Goal: Task Accomplishment & Management: Manage account settings

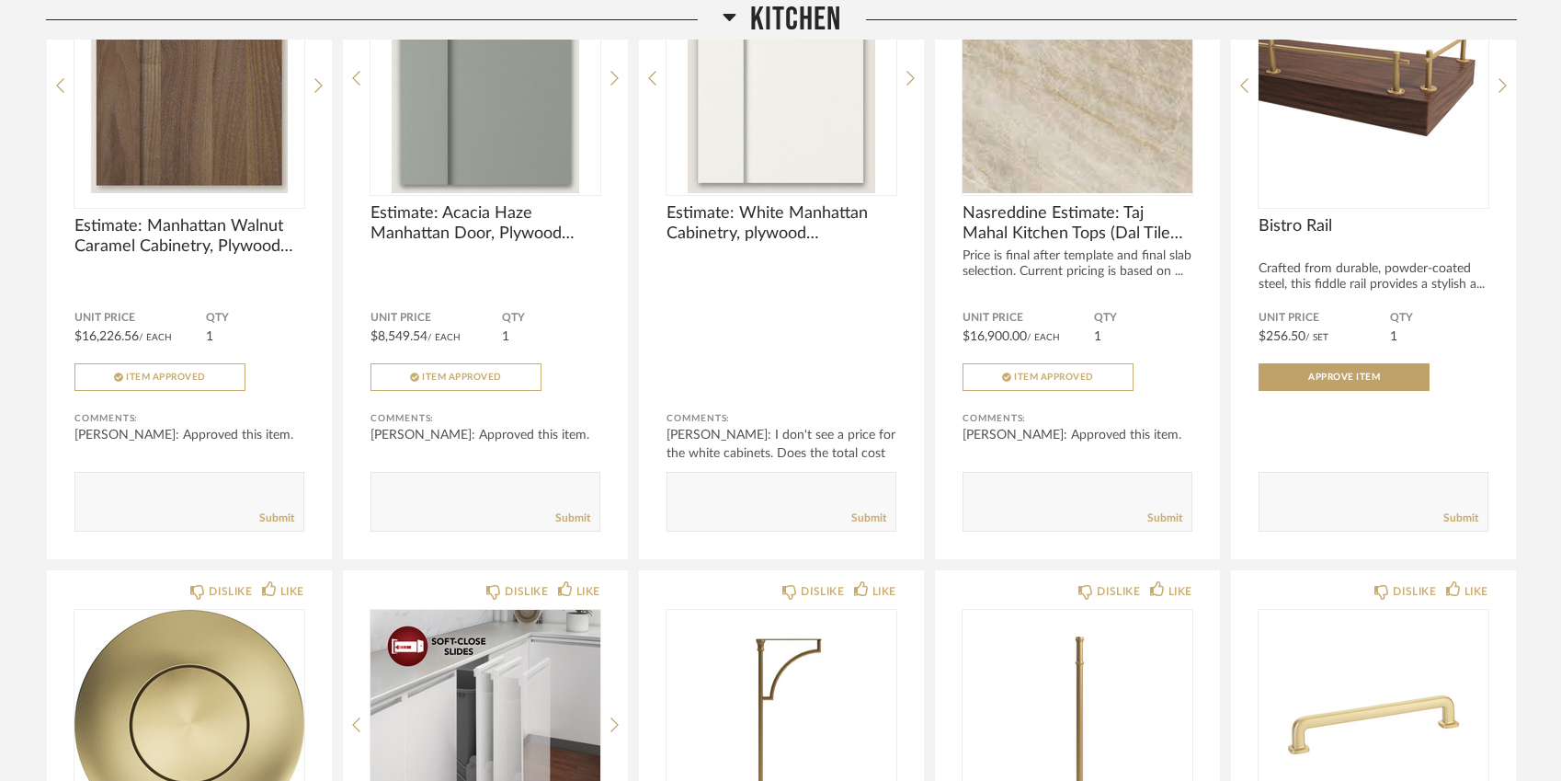
scroll to position [1077, 0]
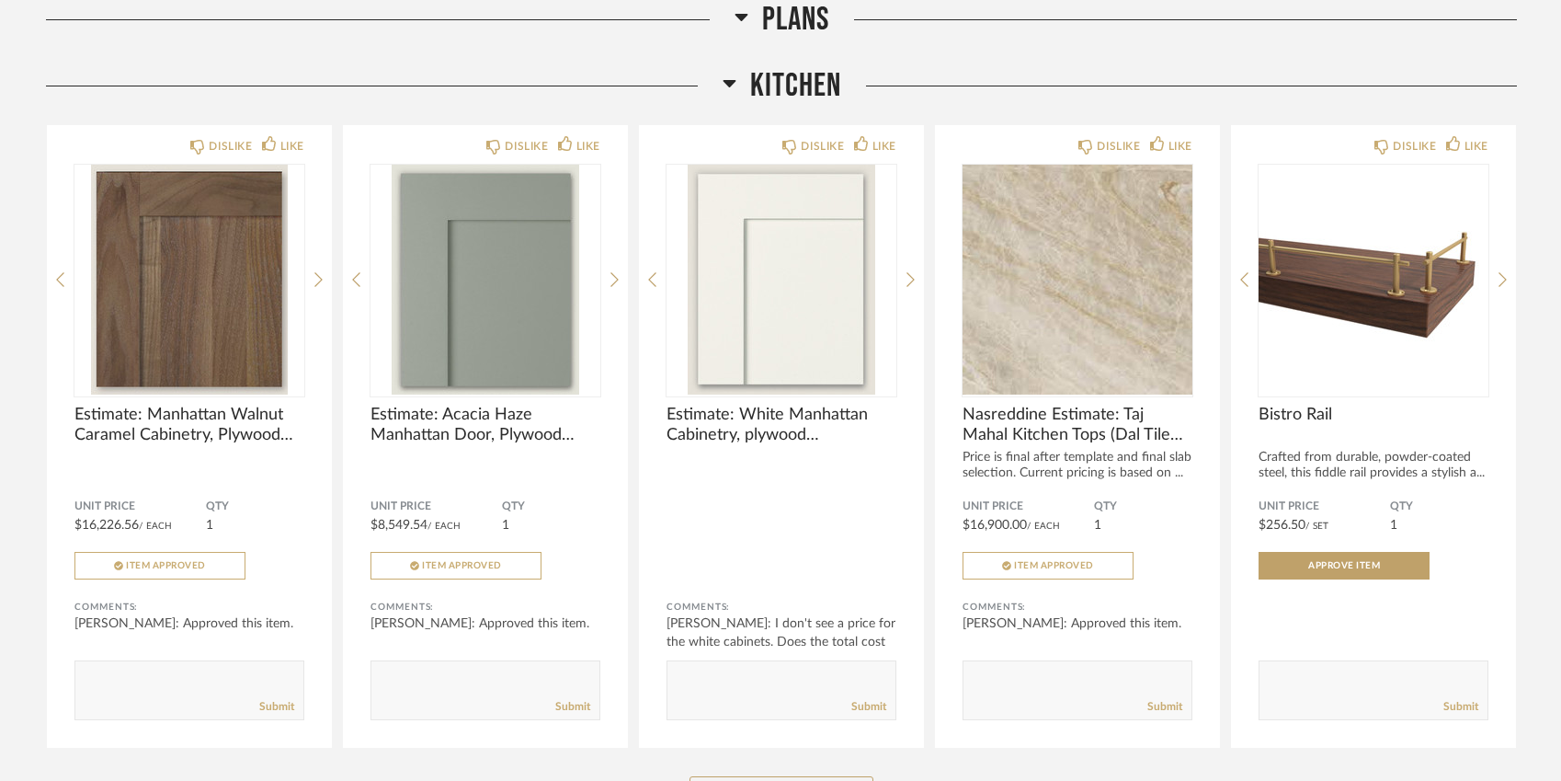
scroll to position [1044, 0]
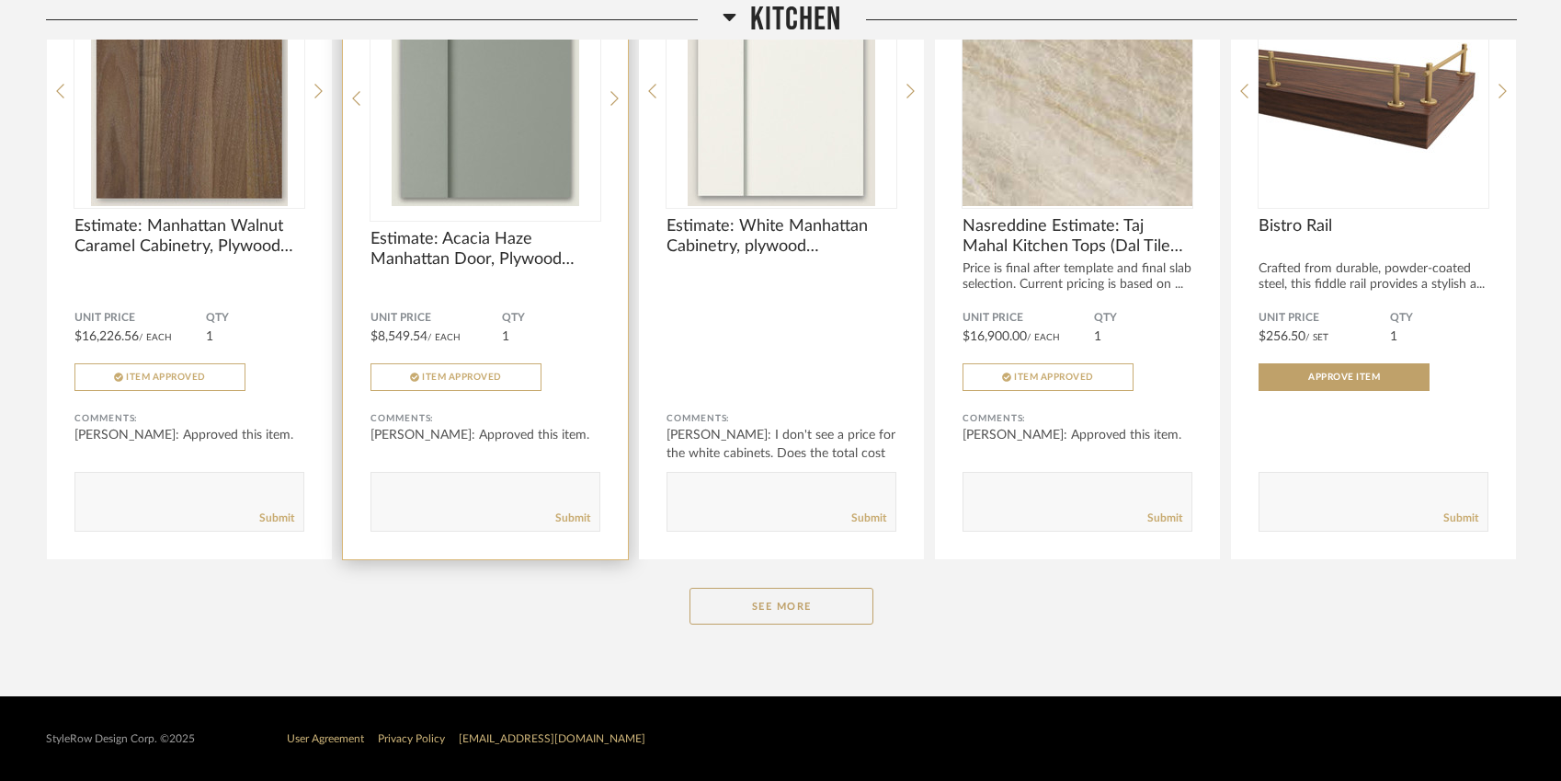
click at [520, 154] on img "0" at bounding box center [486, 91] width 230 height 230
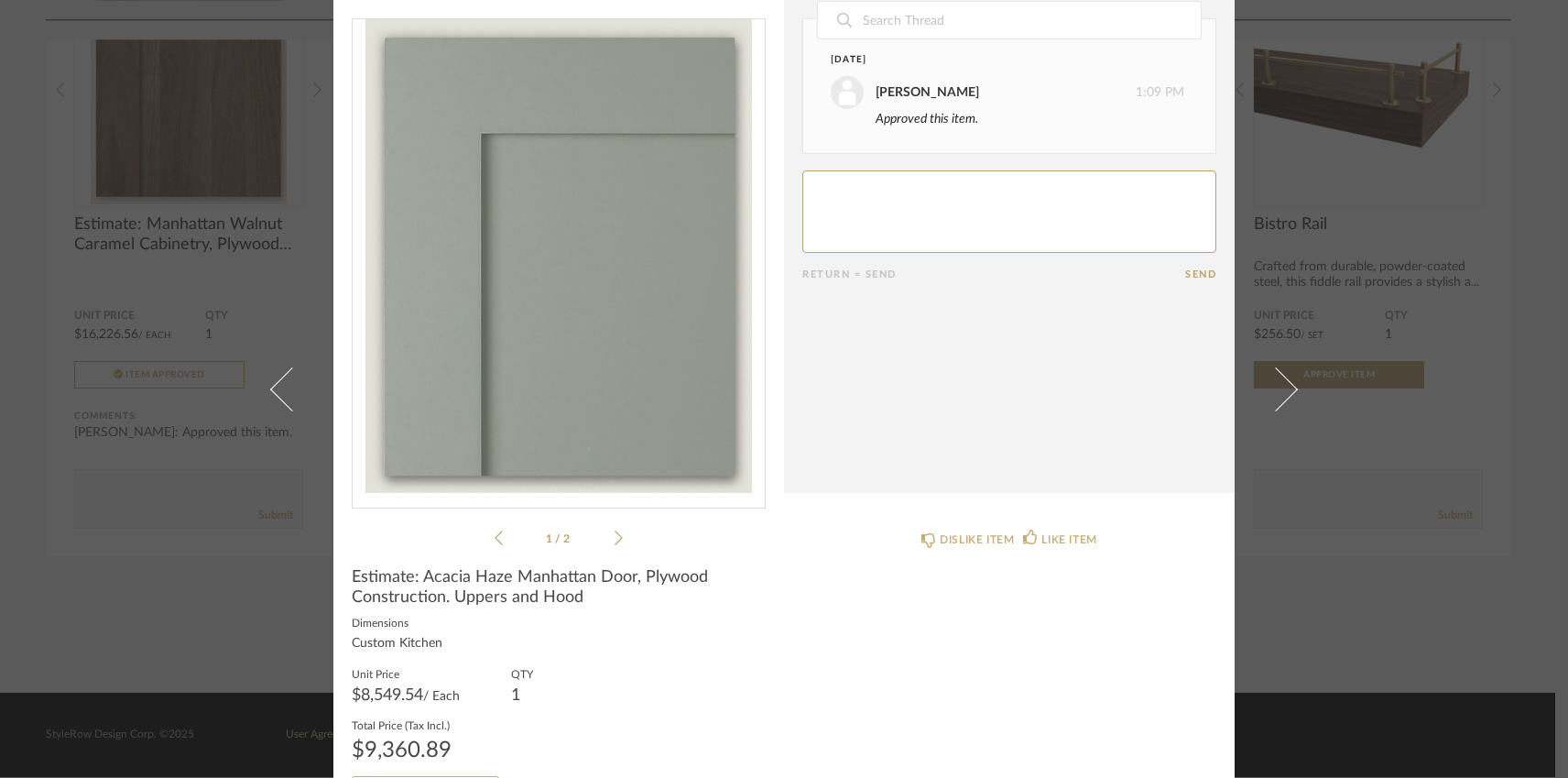
scroll to position [101, 0]
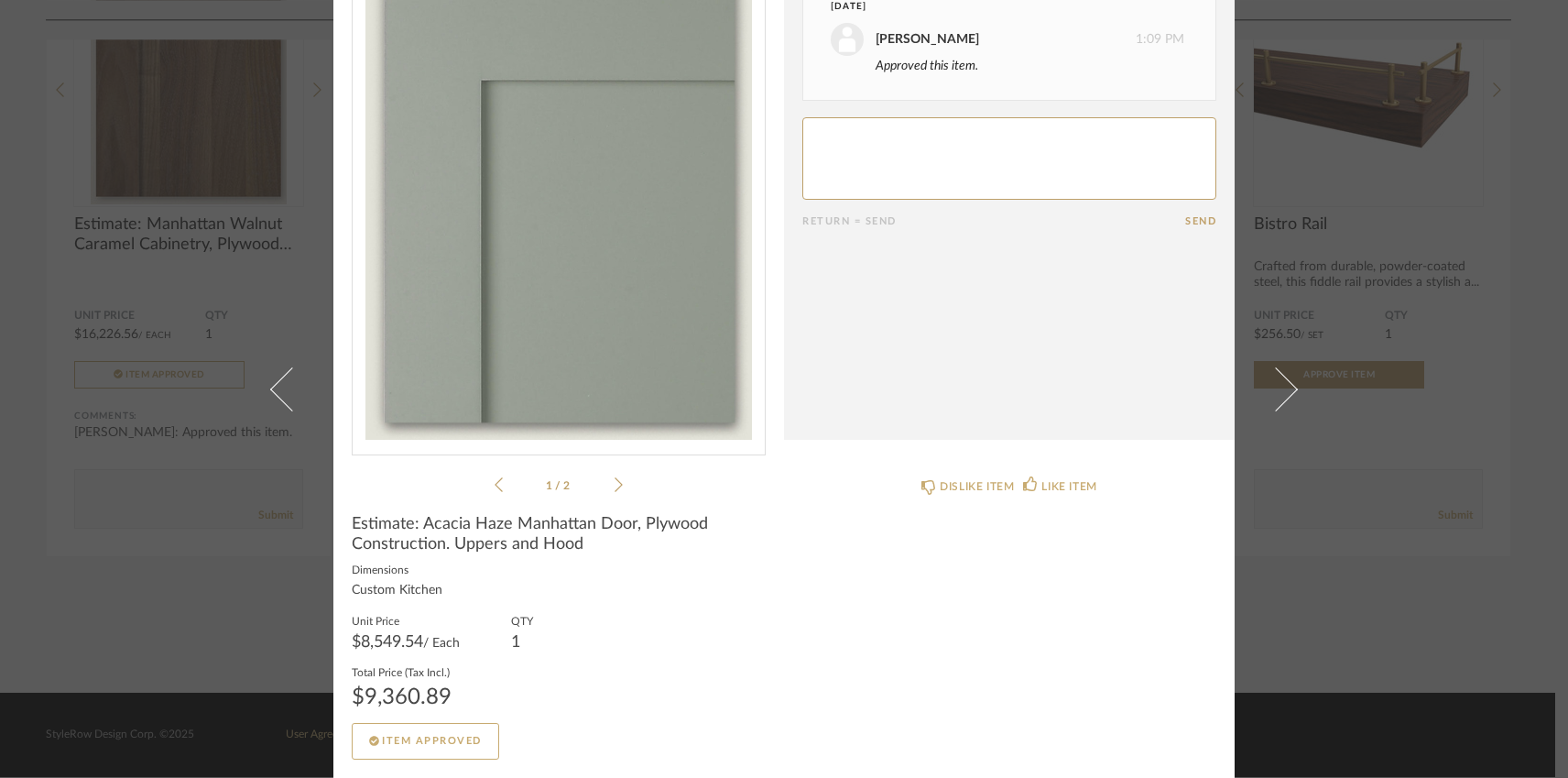
click at [164, 163] on div "× 1 / 2 Date September 5th Adam Nasreddine 1:09 PM Approved this item. Return =…" at bounding box center [784, 389] width 1568 height 778
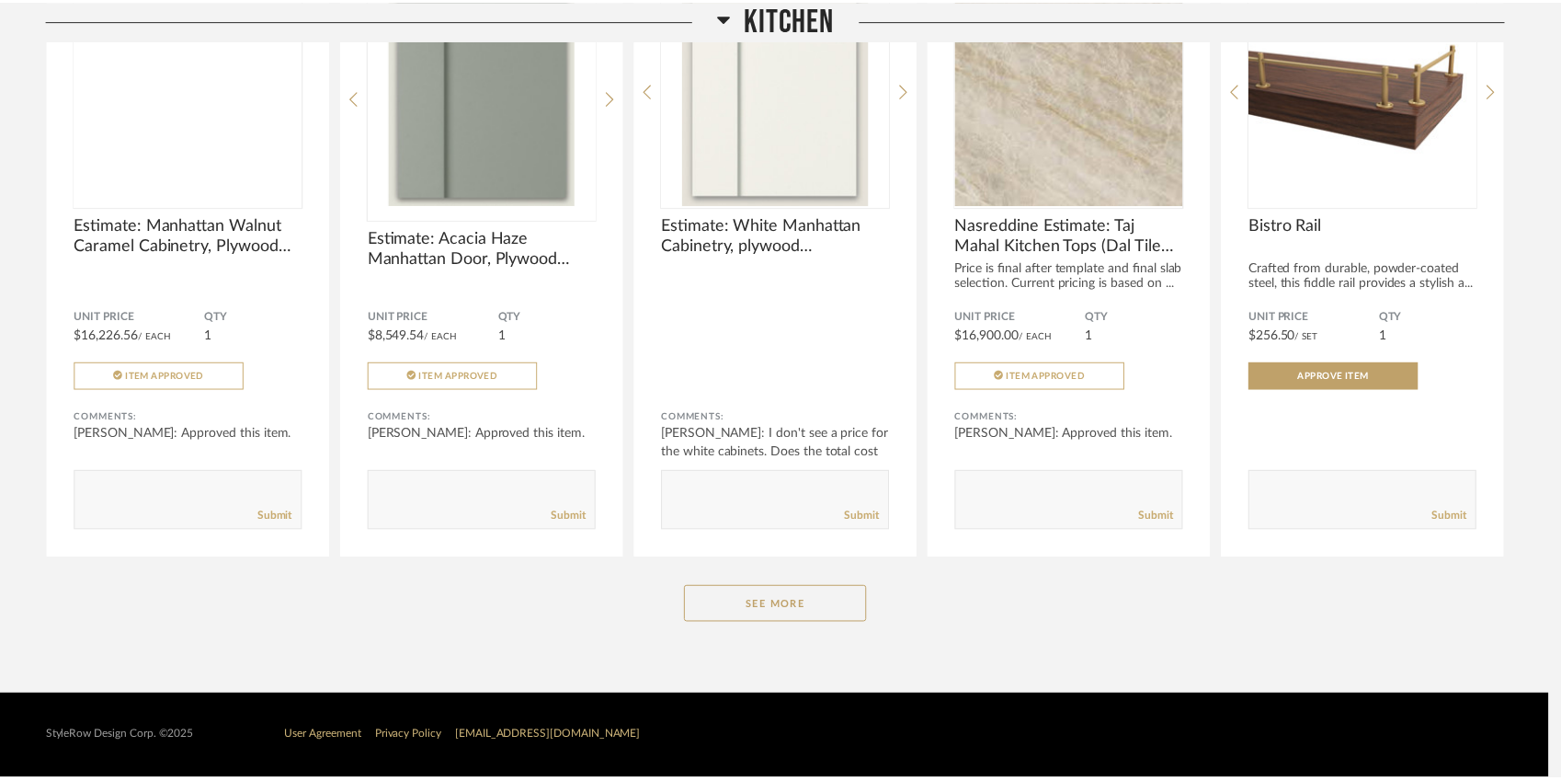
scroll to position [1044, 0]
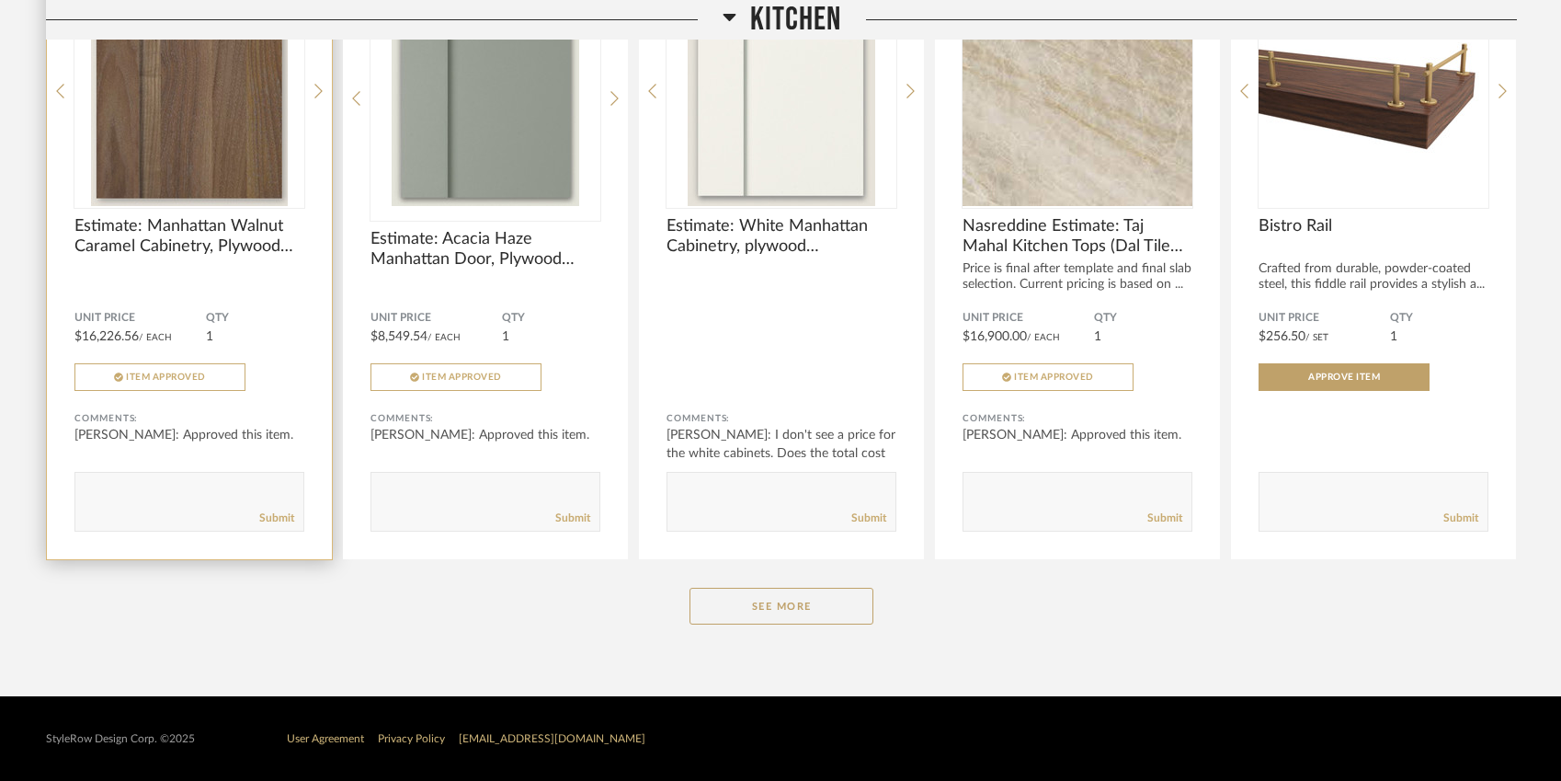
click at [195, 165] on div at bounding box center [189, 91] width 230 height 230
click at [195, 165] on img "0" at bounding box center [189, 91] width 230 height 230
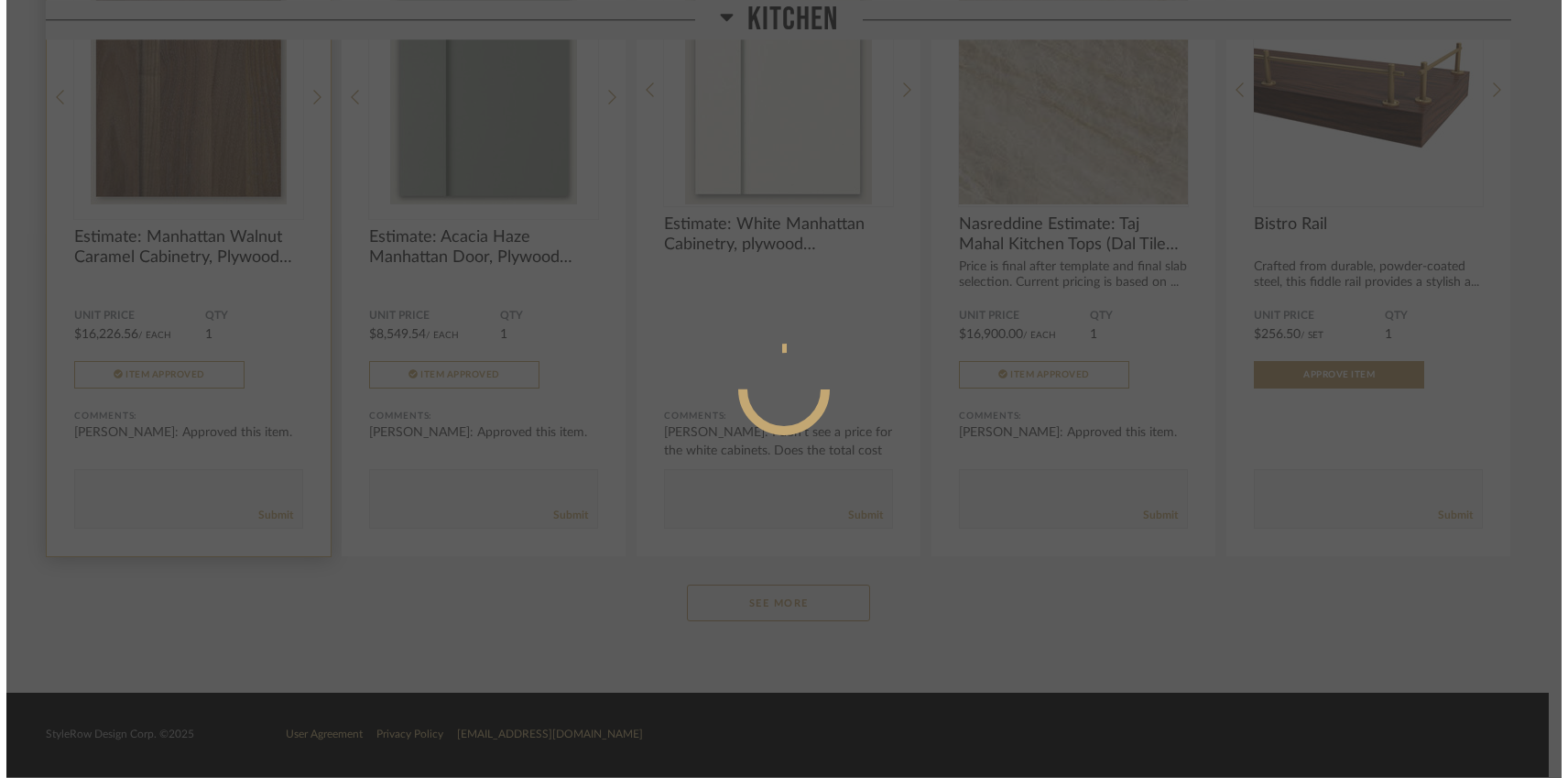
scroll to position [0, 0]
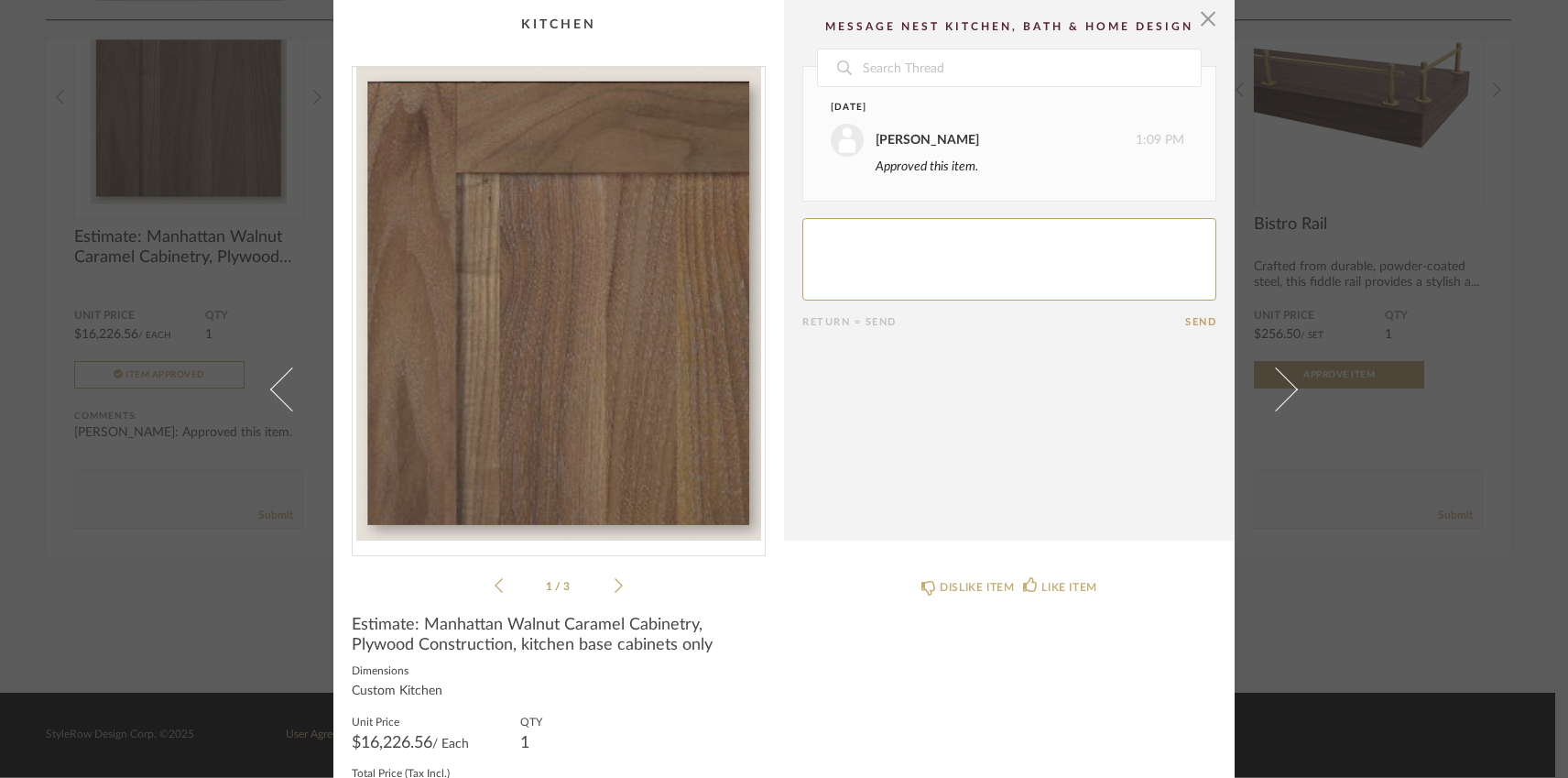
click at [1358, 644] on div "× 1 / 3 Date September 5th Adam Nasreddine 1:09 PM Approved this item. Return =…" at bounding box center [784, 389] width 1568 height 778
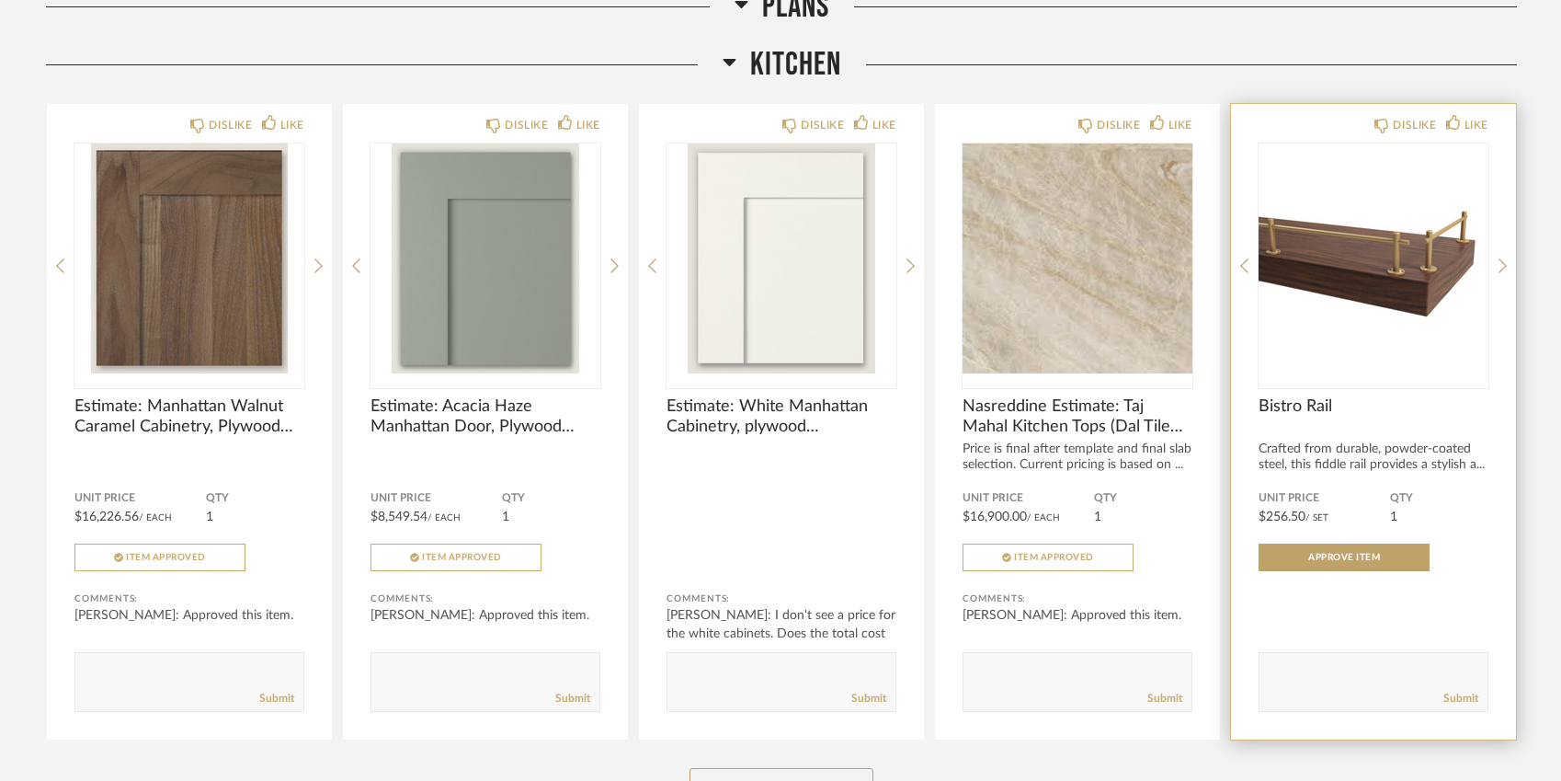
scroll to position [897, 0]
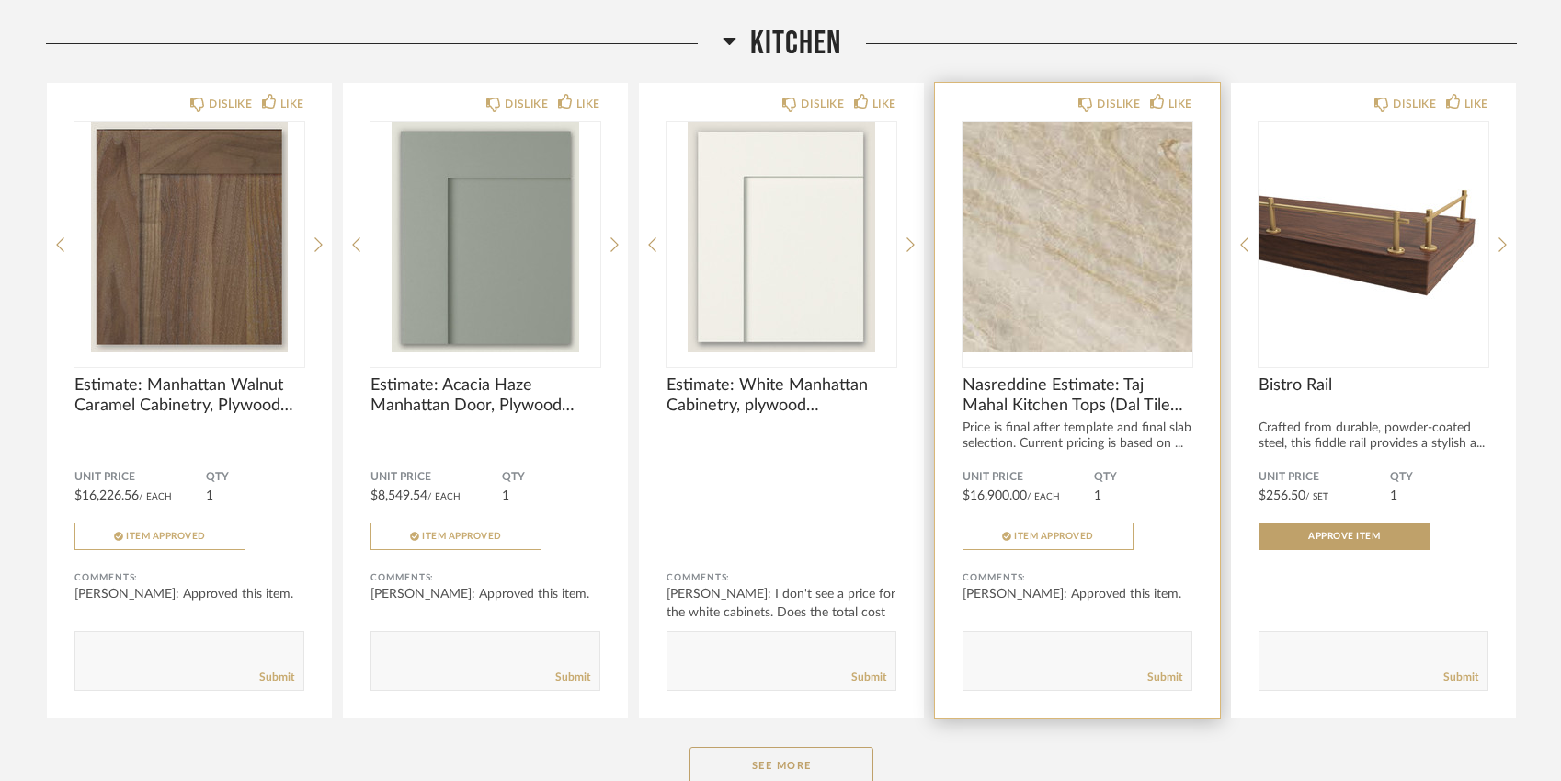
click at [1090, 297] on img "0" at bounding box center [1078, 237] width 230 height 230
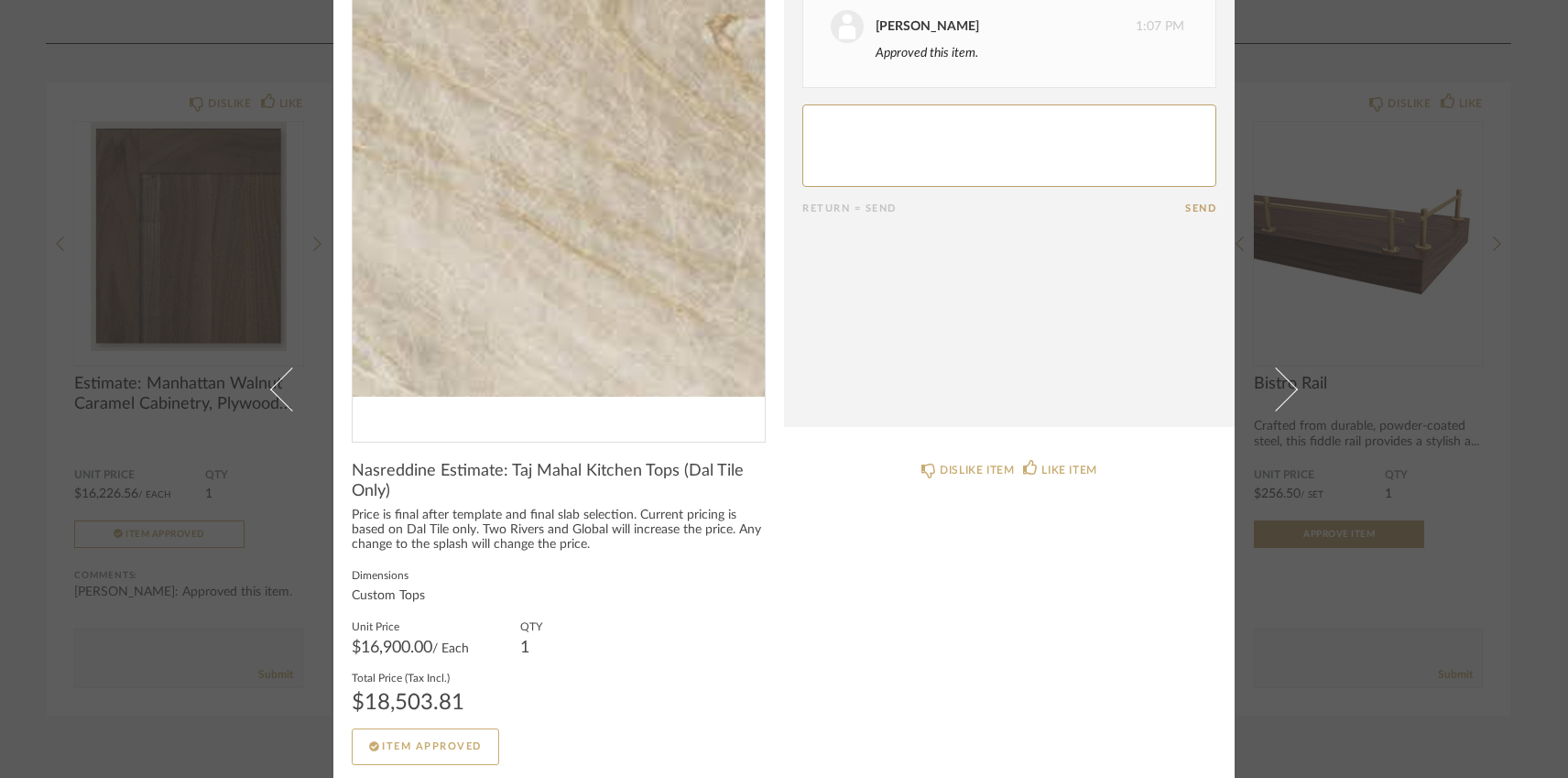
scroll to position [120, 0]
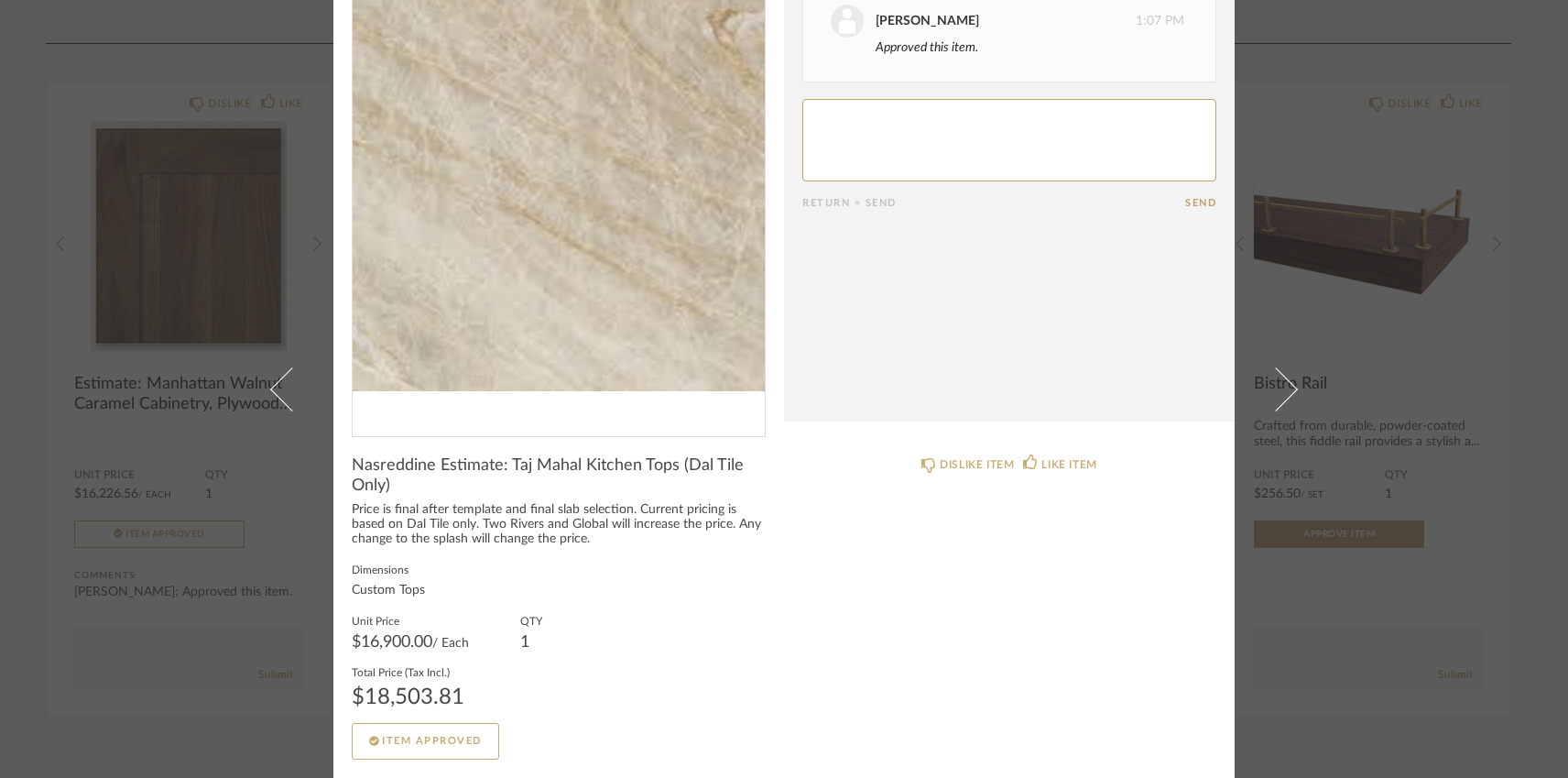
click at [1369, 670] on div "× Date September 5th Adam Nasreddine 1:07 PM Approved this item. Return = Send …" at bounding box center [784, 389] width 1568 height 778
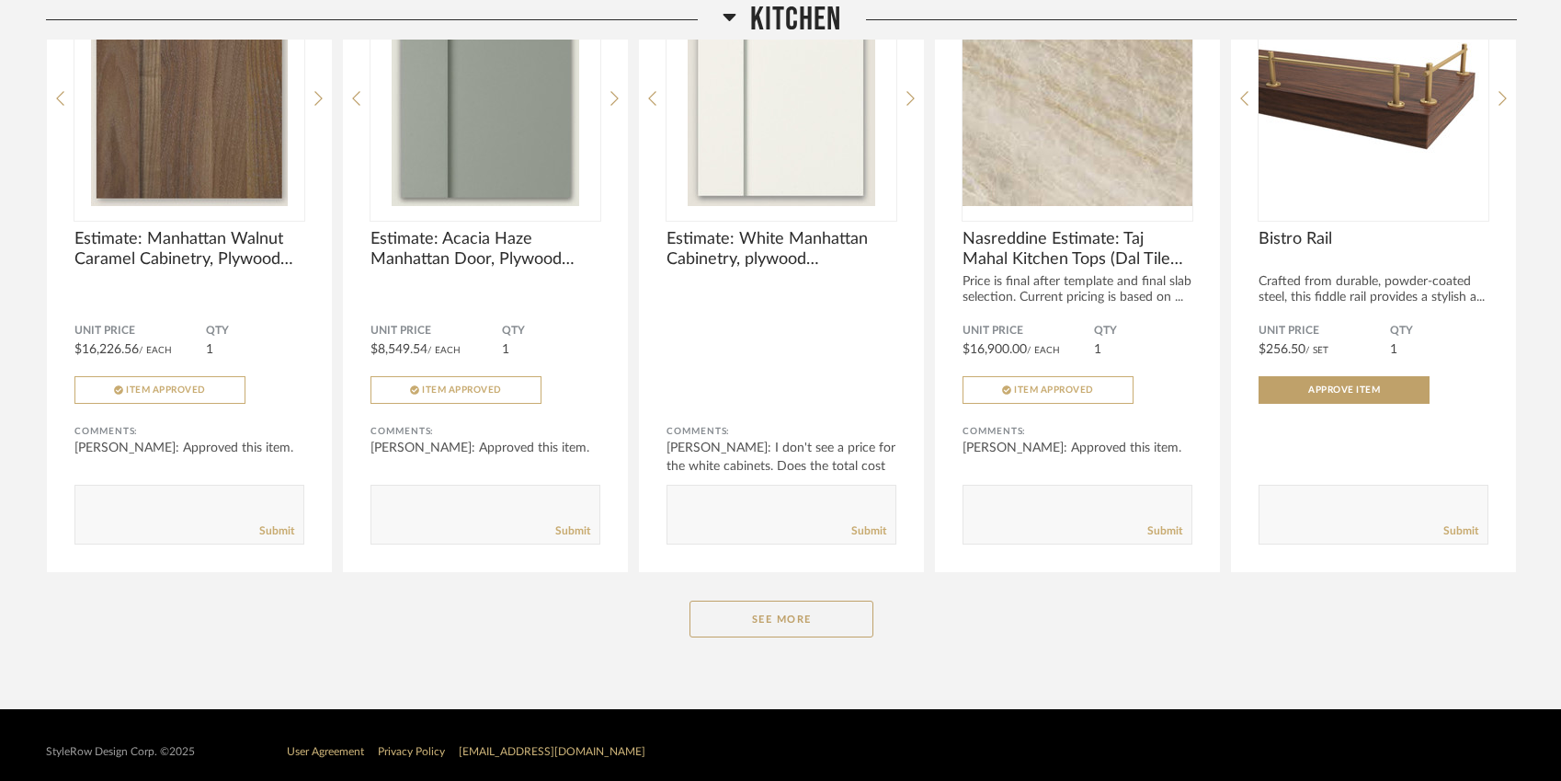
scroll to position [1057, 0]
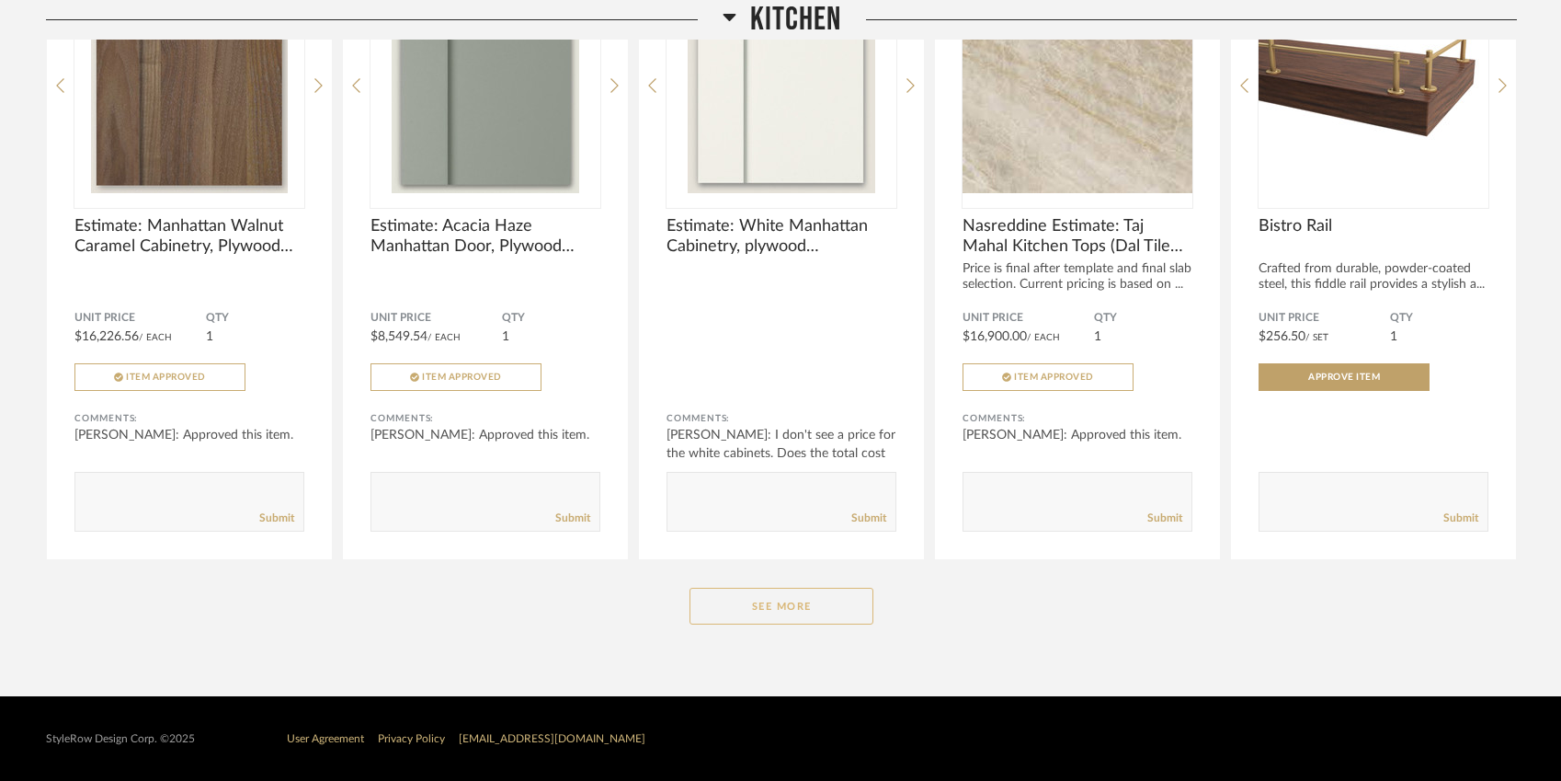
click at [772, 597] on button "See More" at bounding box center [782, 605] width 184 height 37
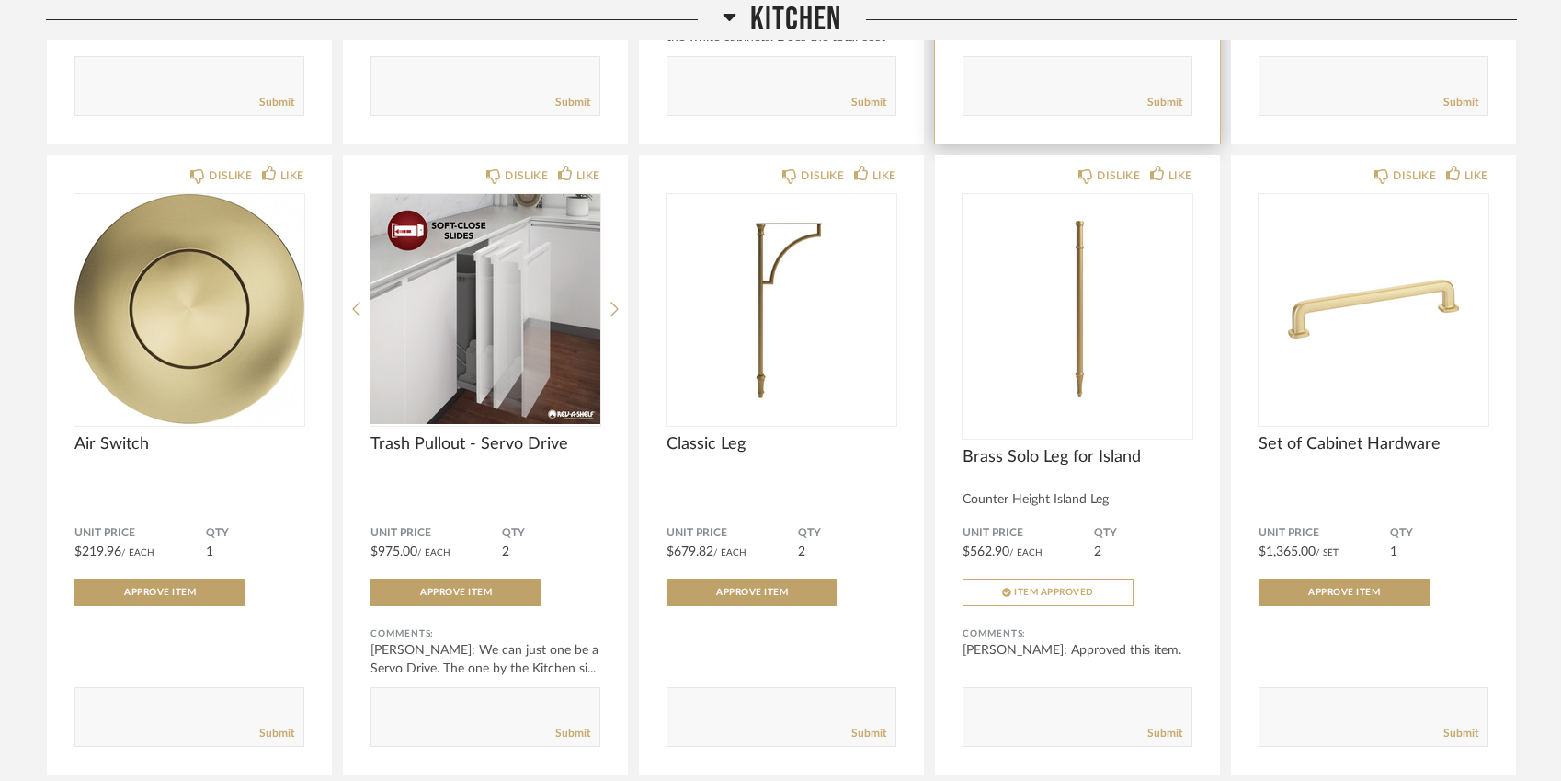
scroll to position [1482, 0]
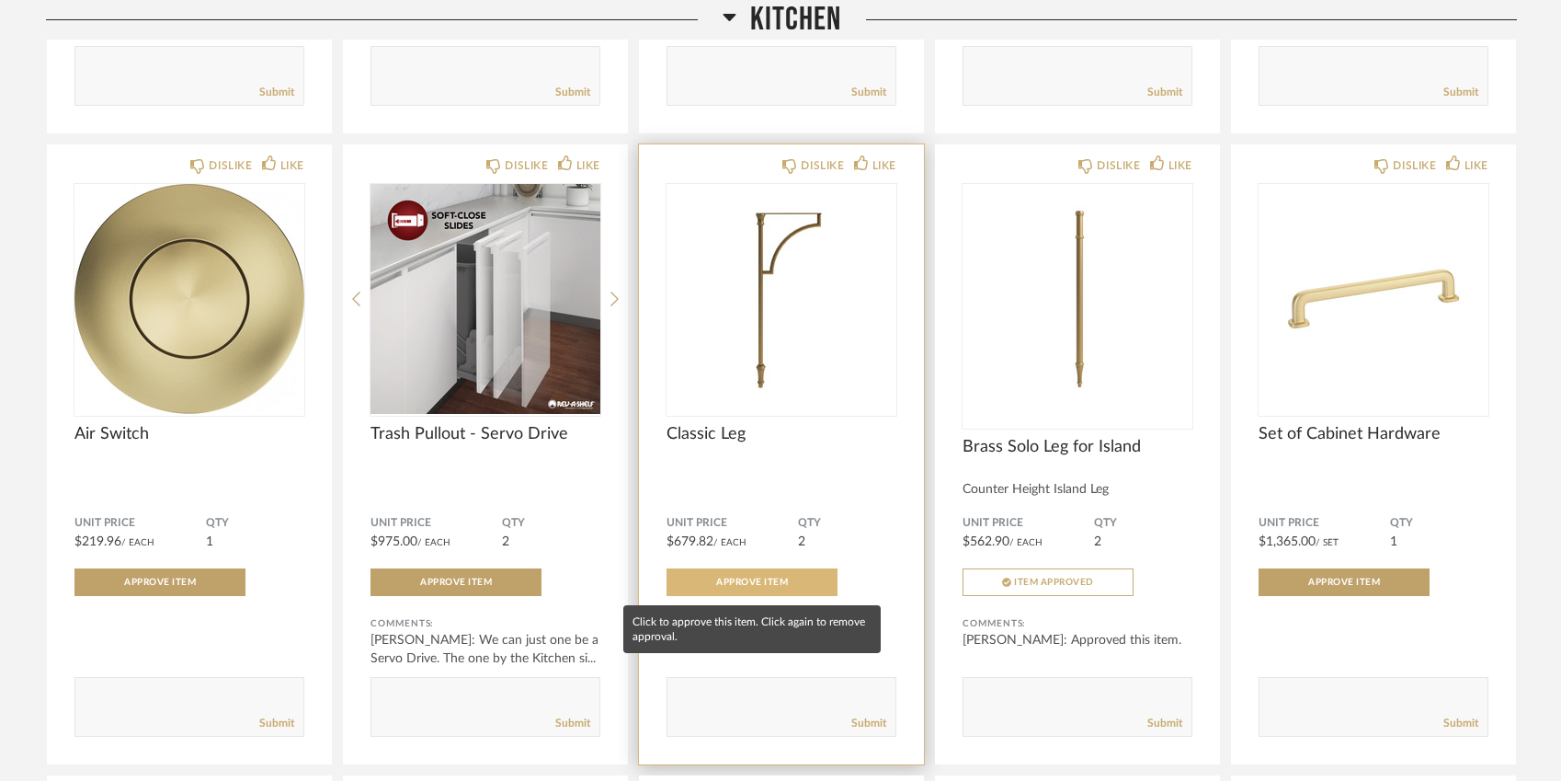
click at [745, 586] on span "Approve Item" at bounding box center [752, 581] width 72 height 9
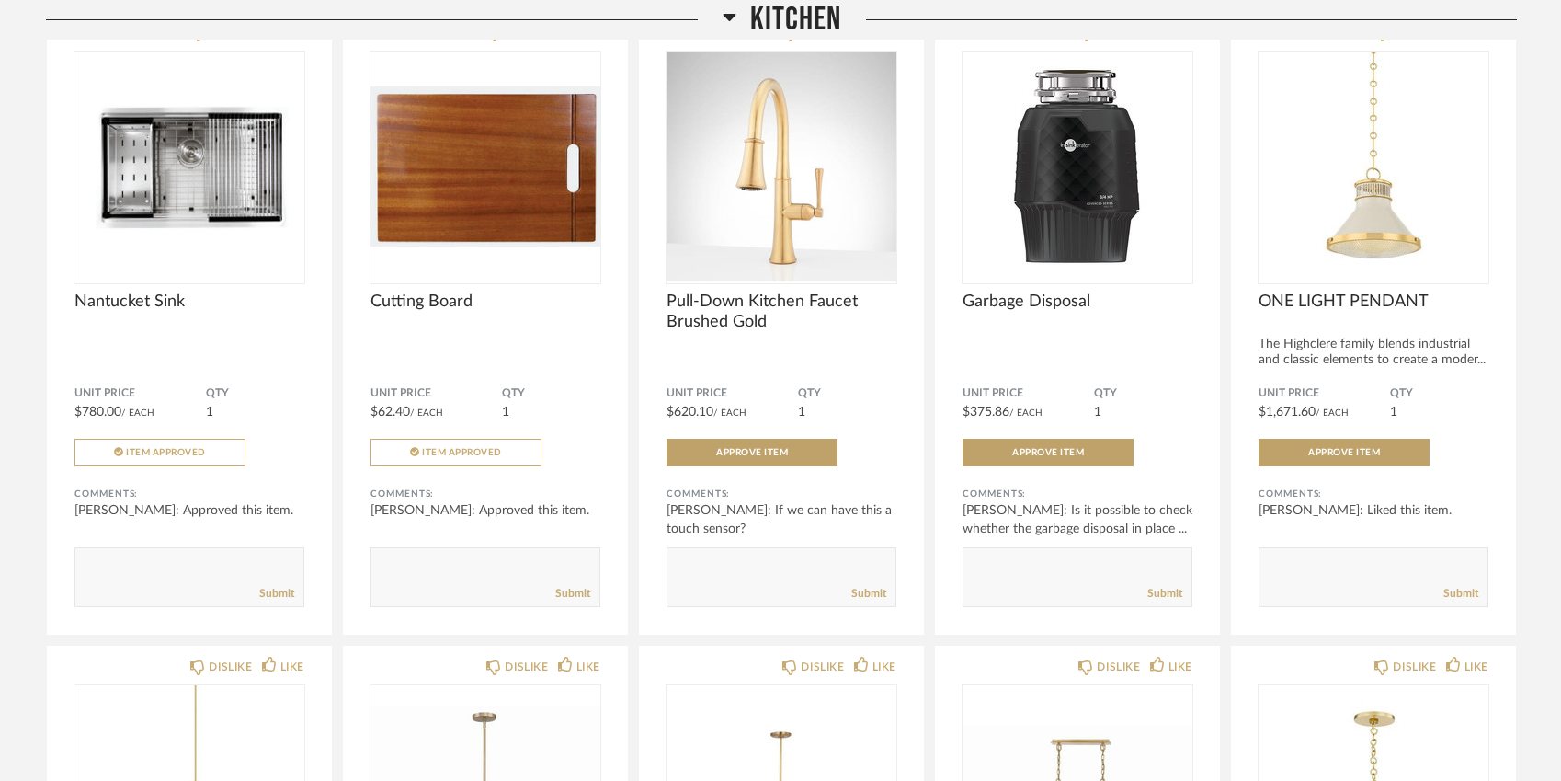
scroll to position [2253, 0]
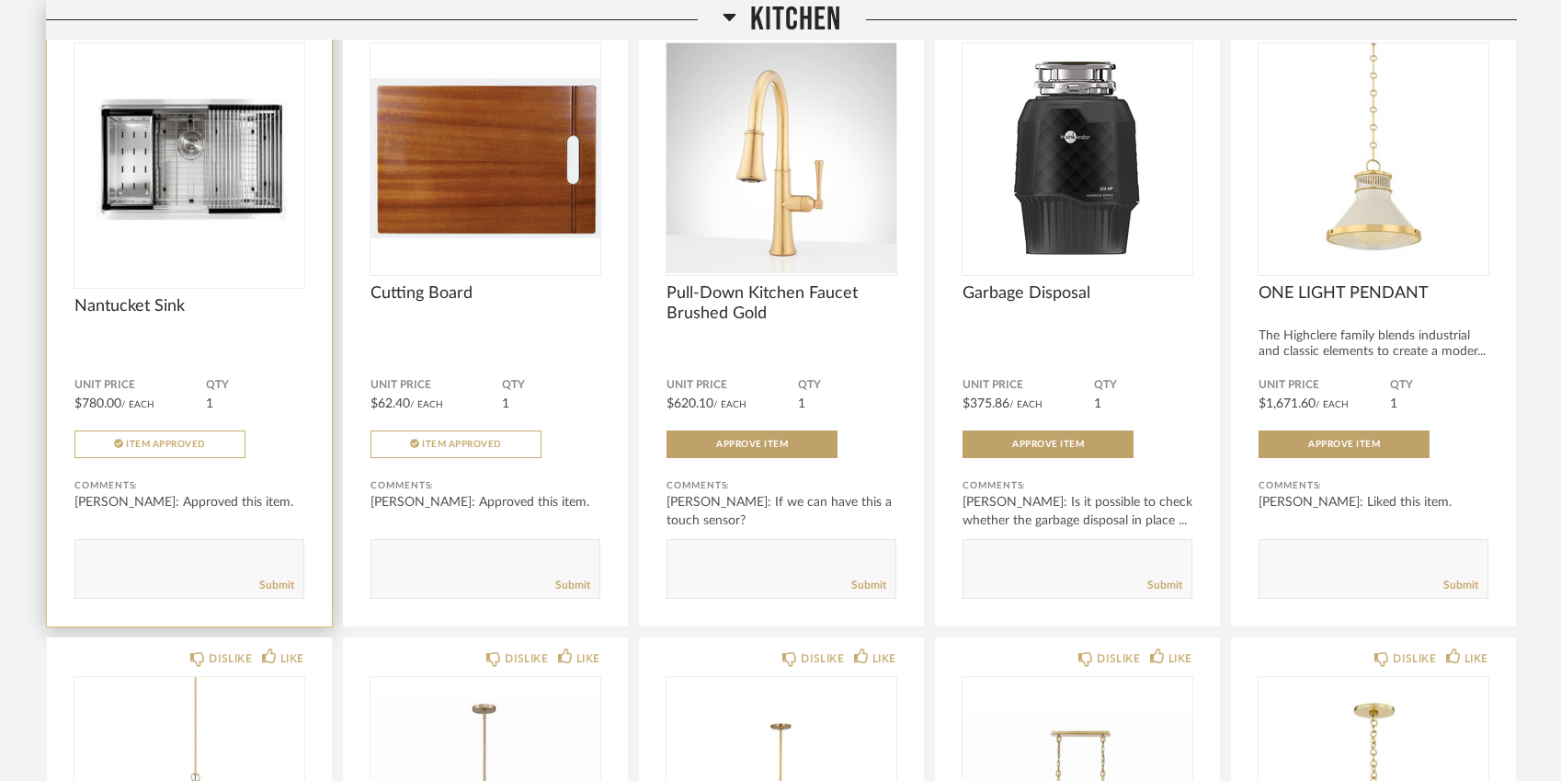
click at [246, 198] on img "0" at bounding box center [189, 158] width 230 height 230
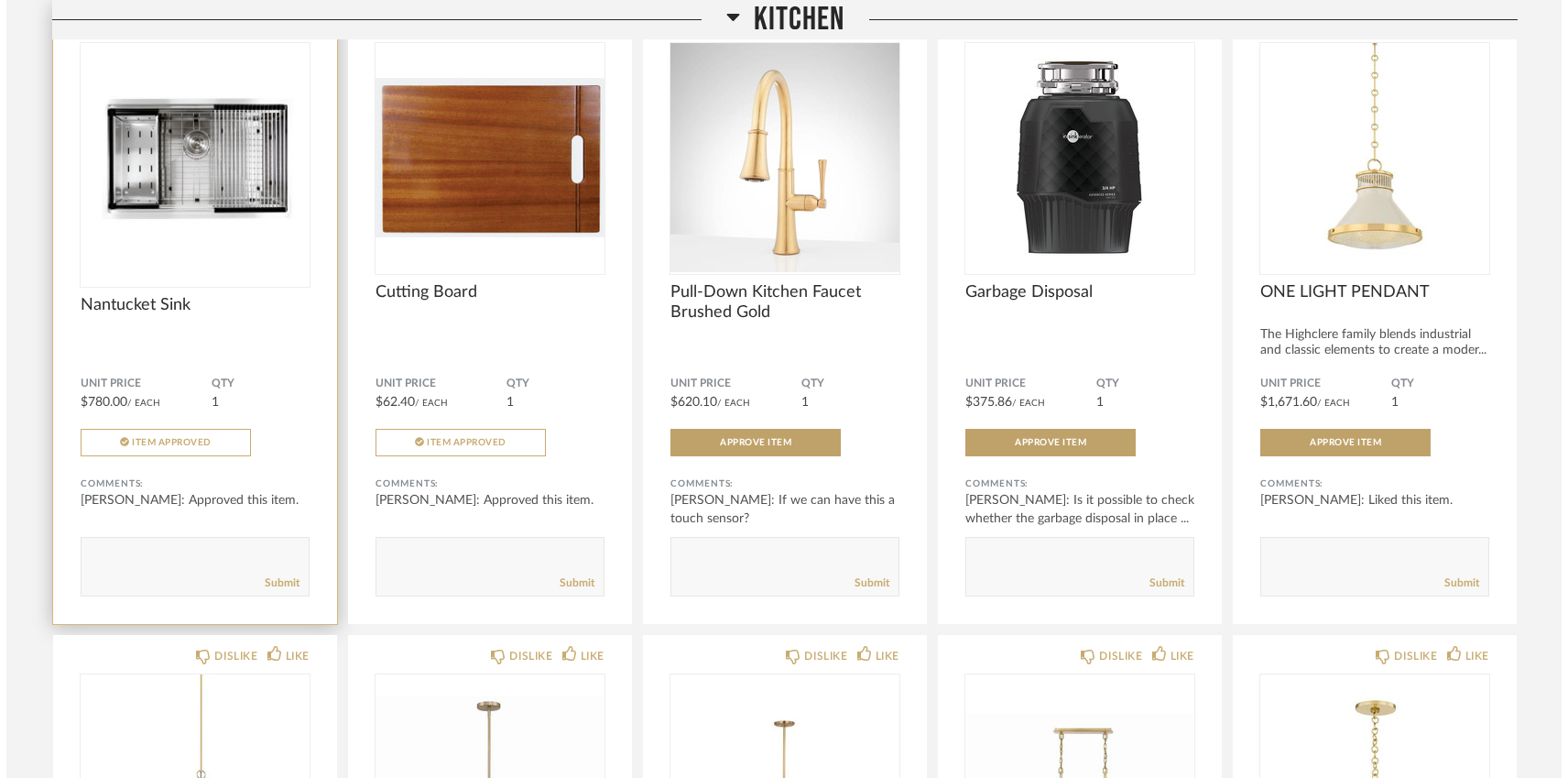
scroll to position [0, 0]
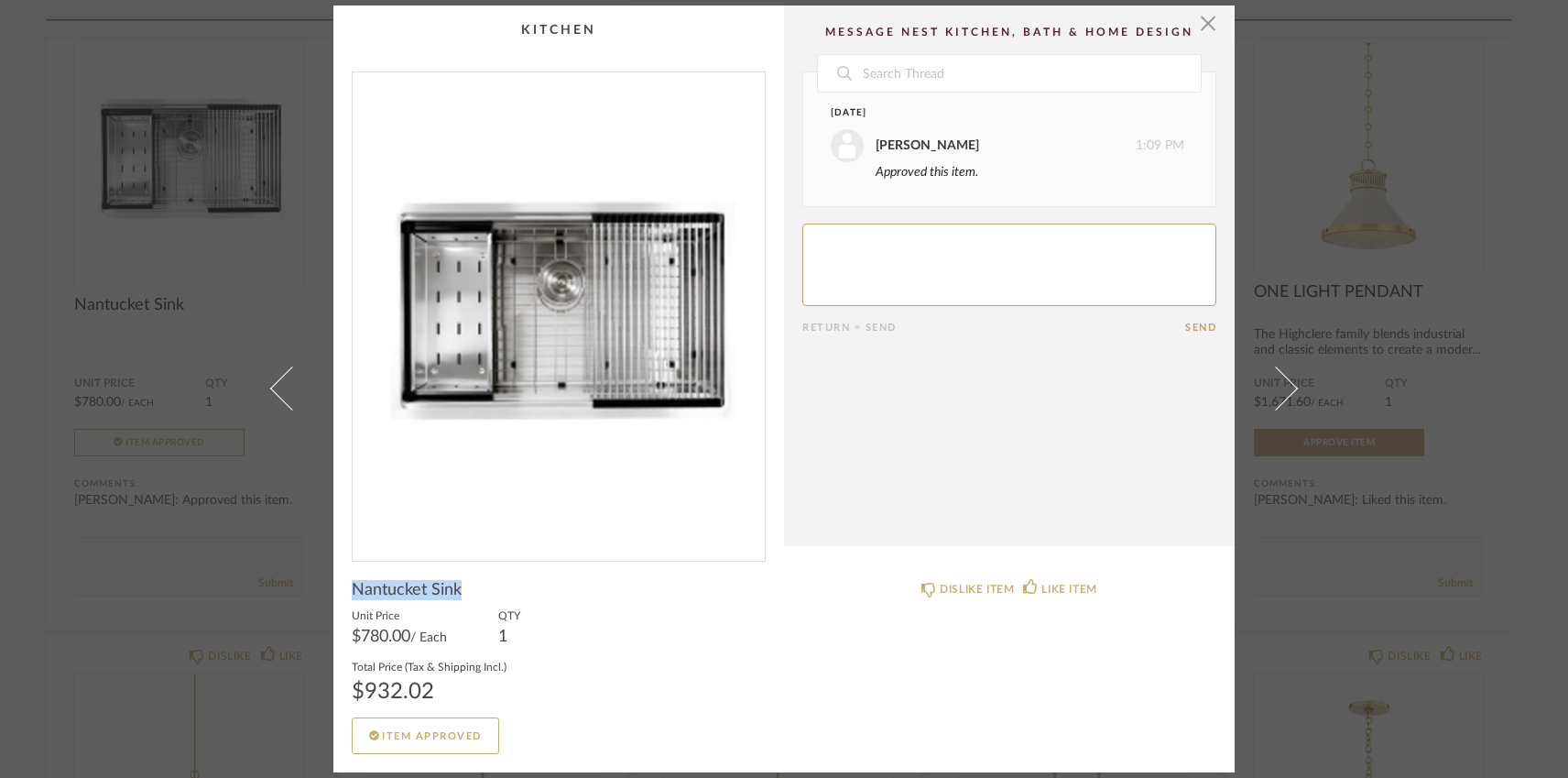
drag, startPoint x: 345, startPoint y: 587, endPoint x: 463, endPoint y: 591, distance: 118.1
click at [463, 591] on cpp-summary-info "Nantucket Sink Unit Price $780.00 / Each QTY 1 Total Price (Tax & Shipping Incl…" at bounding box center [559, 657] width 450 height 192
copy span "Nantucket Sink"
click at [1485, 506] on div "× Date September 5th Adam Nasreddine 1:09 PM Approved this item. Return = Send …" at bounding box center [784, 389] width 1568 height 778
